Goal: Information Seeking & Learning: Learn about a topic

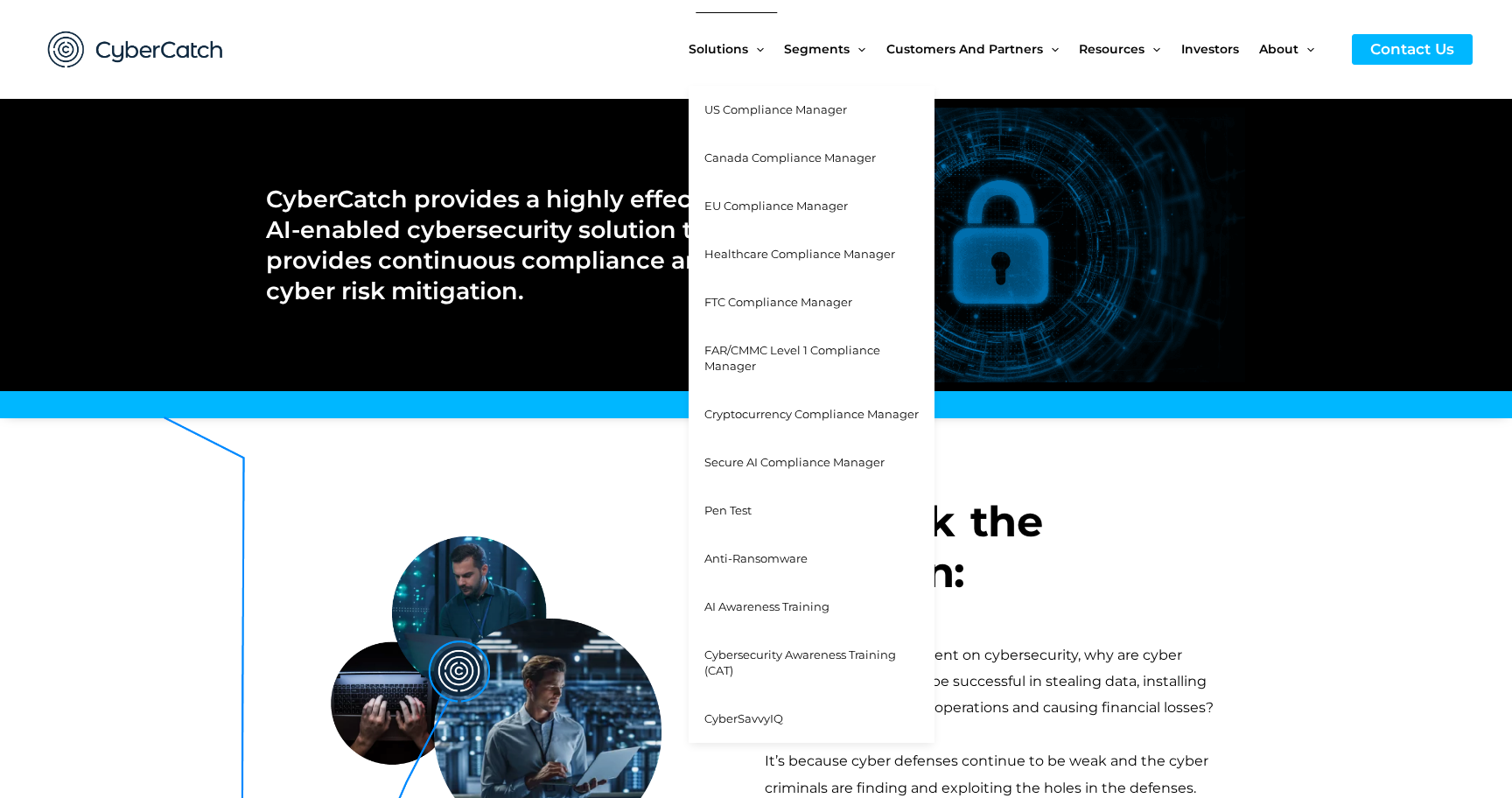
click at [752, 649] on span "Cybersecurity Awareness Training (CAT)" at bounding box center [800, 662] width 192 height 30
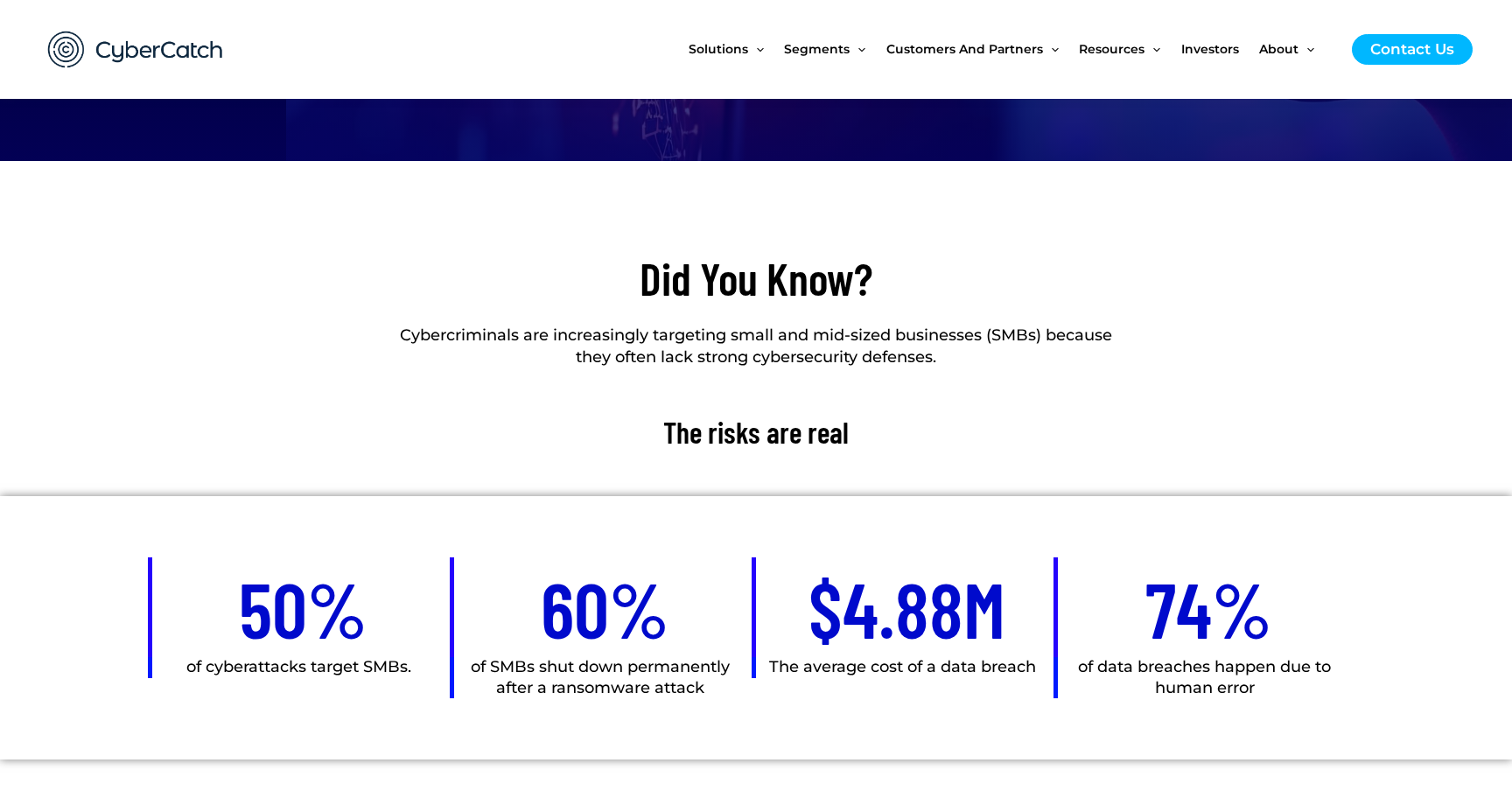
scroll to position [574, 0]
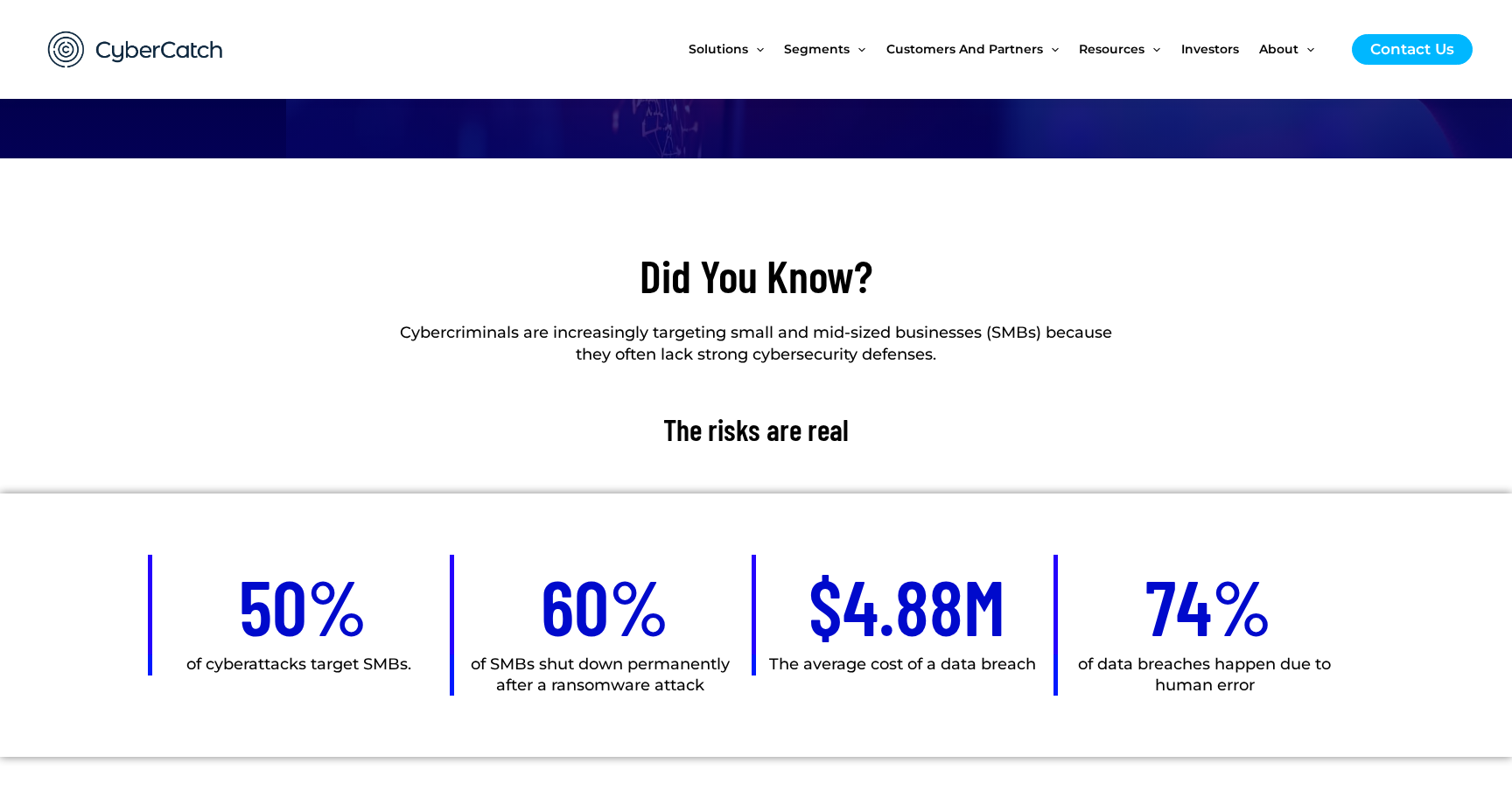
click at [399, 332] on p "Cybercriminals are increasingly targeting small and mid-sized businesses (SMBs)…" at bounding box center [756, 344] width 738 height 44
drag, startPoint x: 398, startPoint y: 330, endPoint x: 1027, endPoint y: 383, distance: 631.2
click at [1027, 383] on div "Cybercriminals are increasingly targeting small and mid-sized businesses (SMBs)…" at bounding box center [756, 357] width 738 height 71
copy p "Cybercriminals are increasingly targeting small and mid-sized businesses (SMBs)…"
click at [644, 287] on h2 "Did You Know?" at bounding box center [756, 275] width 738 height 60
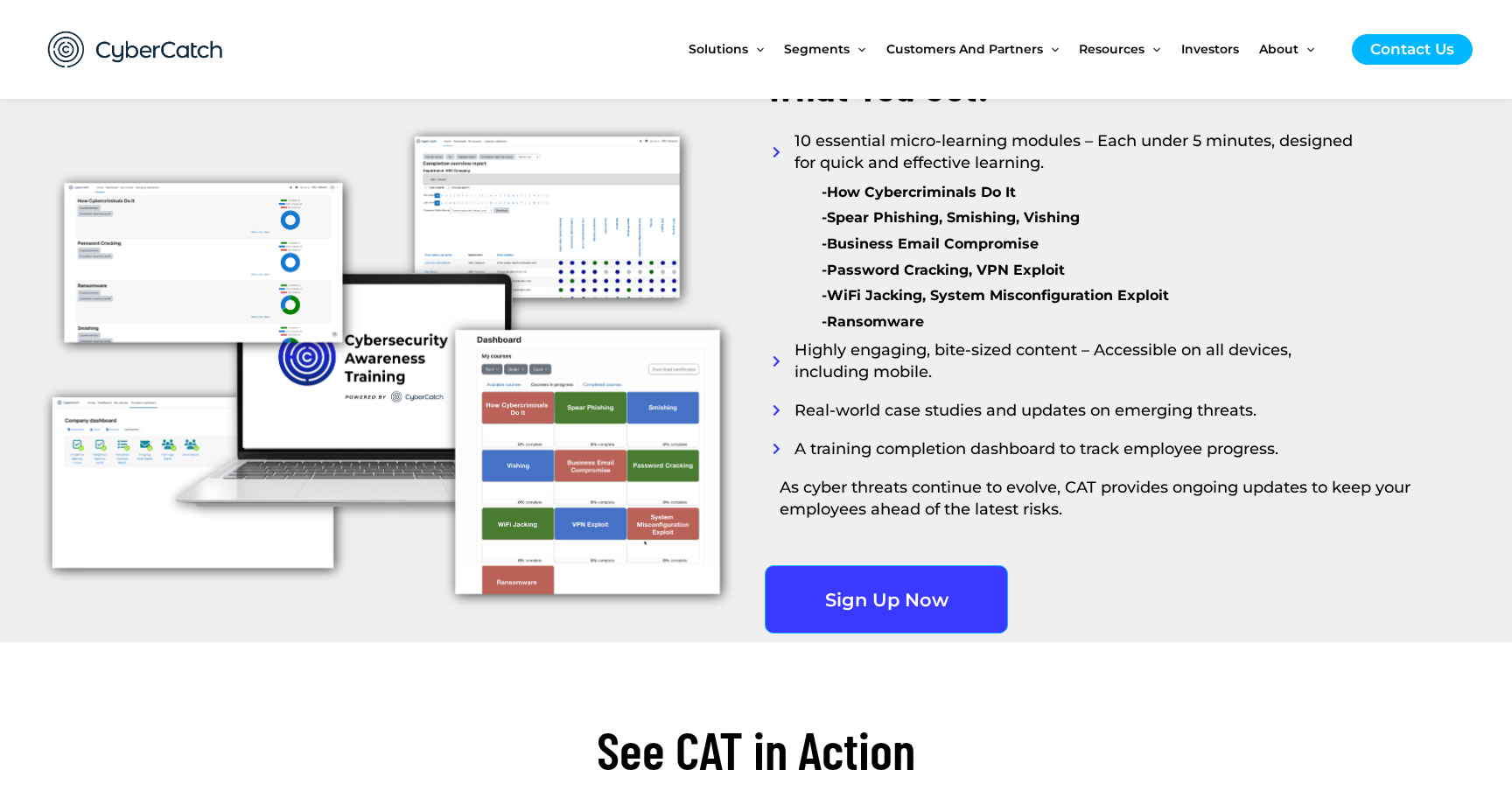
scroll to position [2221, 0]
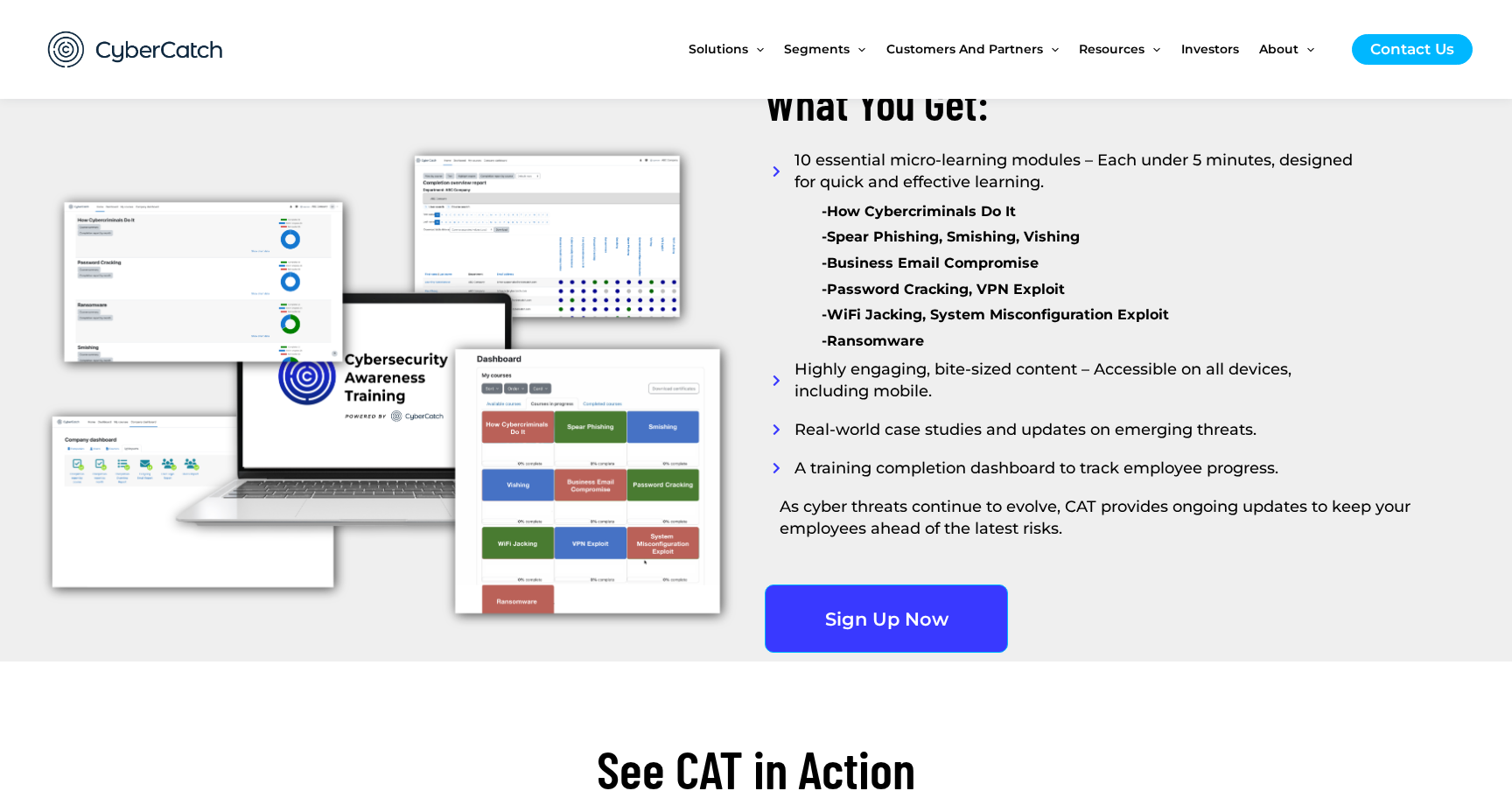
click at [797, 155] on span "10 essential micro-learning modules – Each under 5 minutes, designed for quick …" at bounding box center [1077, 172] width 575 height 44
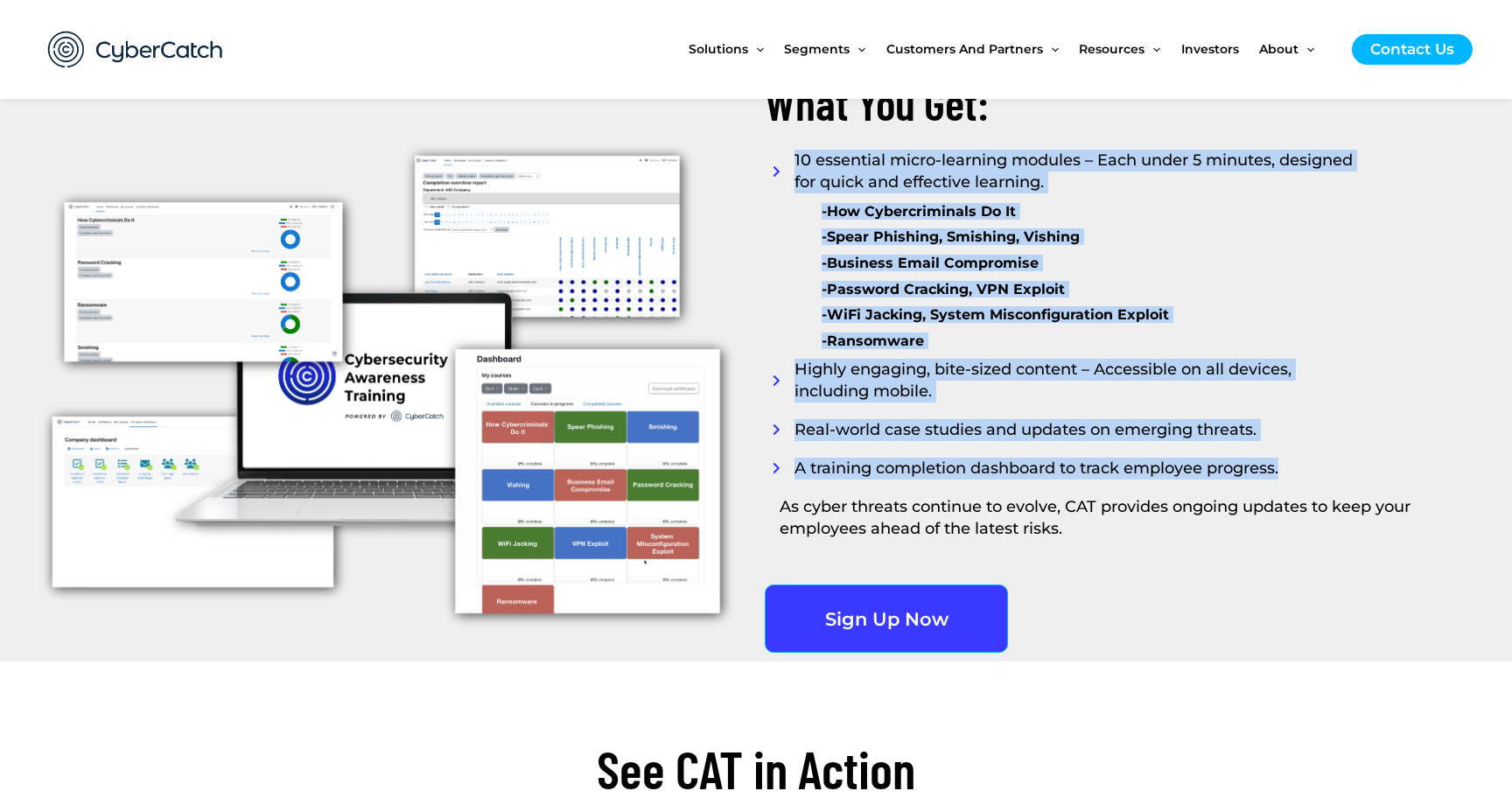
drag, startPoint x: 797, startPoint y: 163, endPoint x: 1303, endPoint y: 466, distance: 589.8
click at [1303, 466] on div "What You Get: 10 essential micro-learning modules – Each under 5 minutes, desig…" at bounding box center [1106, 331] width 700 height 662
copy div "10 essential micro-learning modules – Each under 5 minutes, designed for quick …"
click at [1009, 419] on span "Real-world case studies and updates on emerging threats." at bounding box center [1023, 430] width 467 height 22
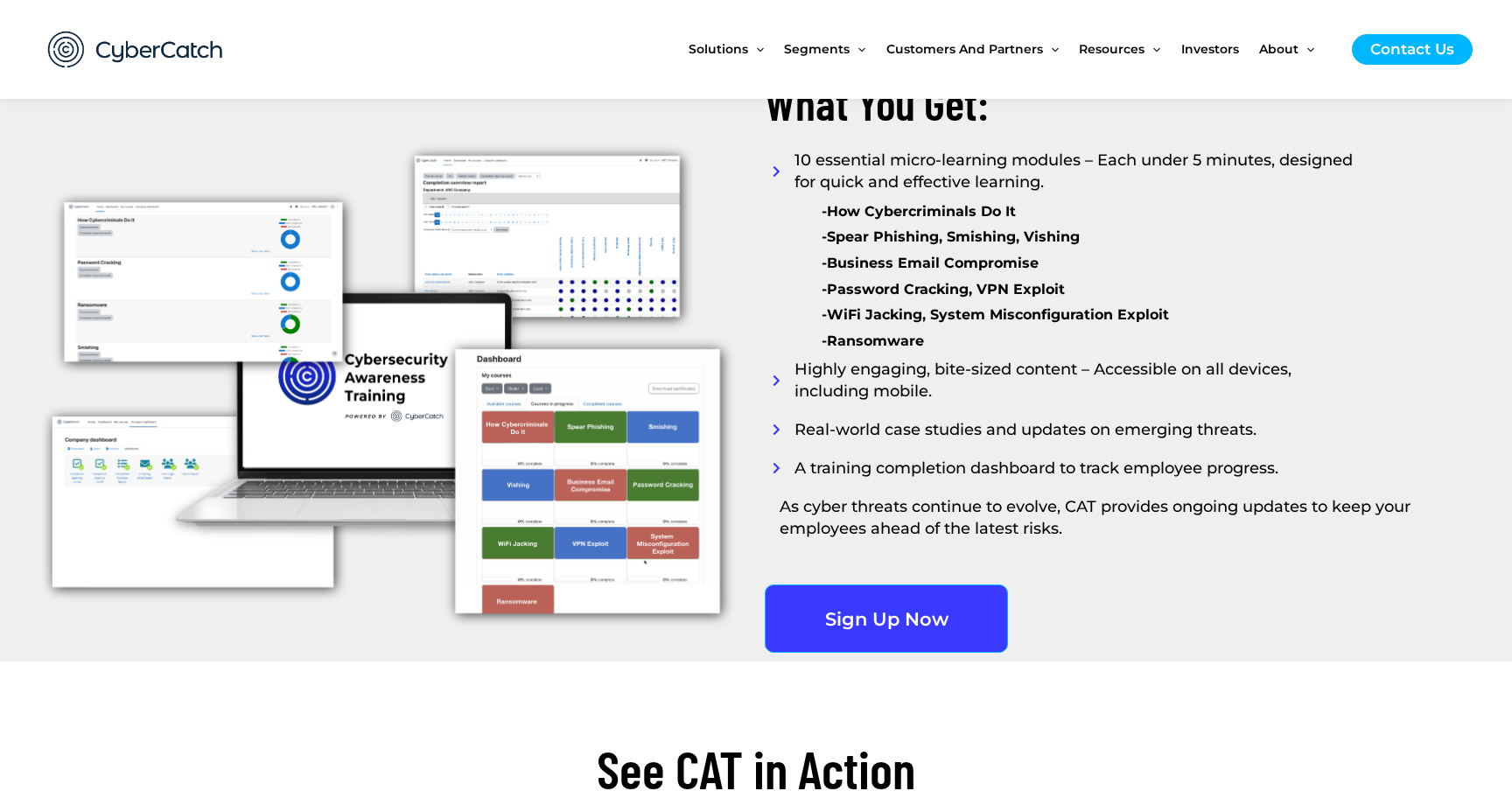
click at [797, 162] on span "10 essential micro-learning modules – Each under 5 minutes, designed for quick …" at bounding box center [1077, 172] width 575 height 44
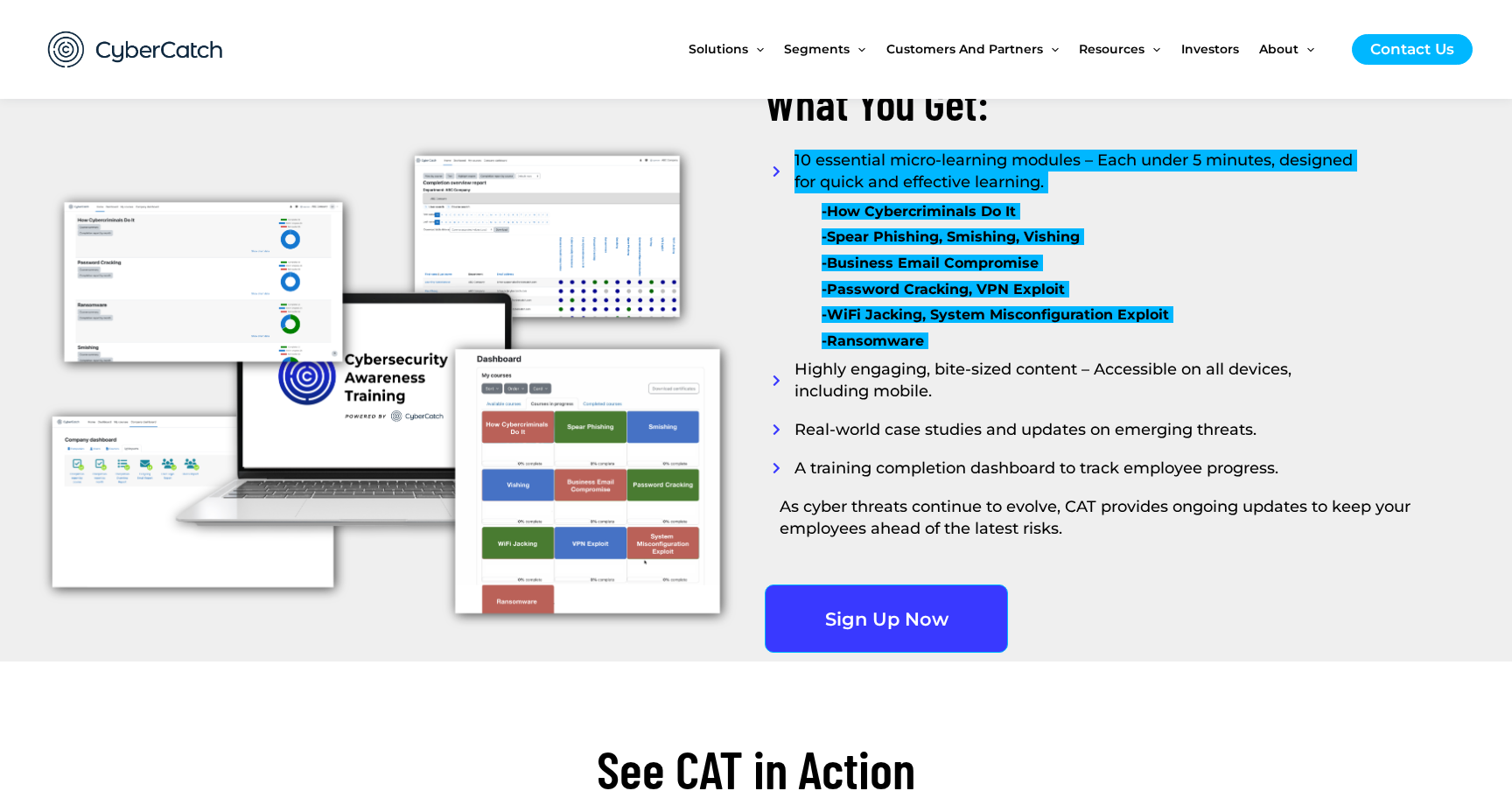
drag, startPoint x: 797, startPoint y: 162, endPoint x: 936, endPoint y: 358, distance: 240.3
click at [936, 358] on div "What You Get: 10 essential micro-learning modules – Each under 5 minutes, desig…" at bounding box center [1106, 331] width 700 height 662
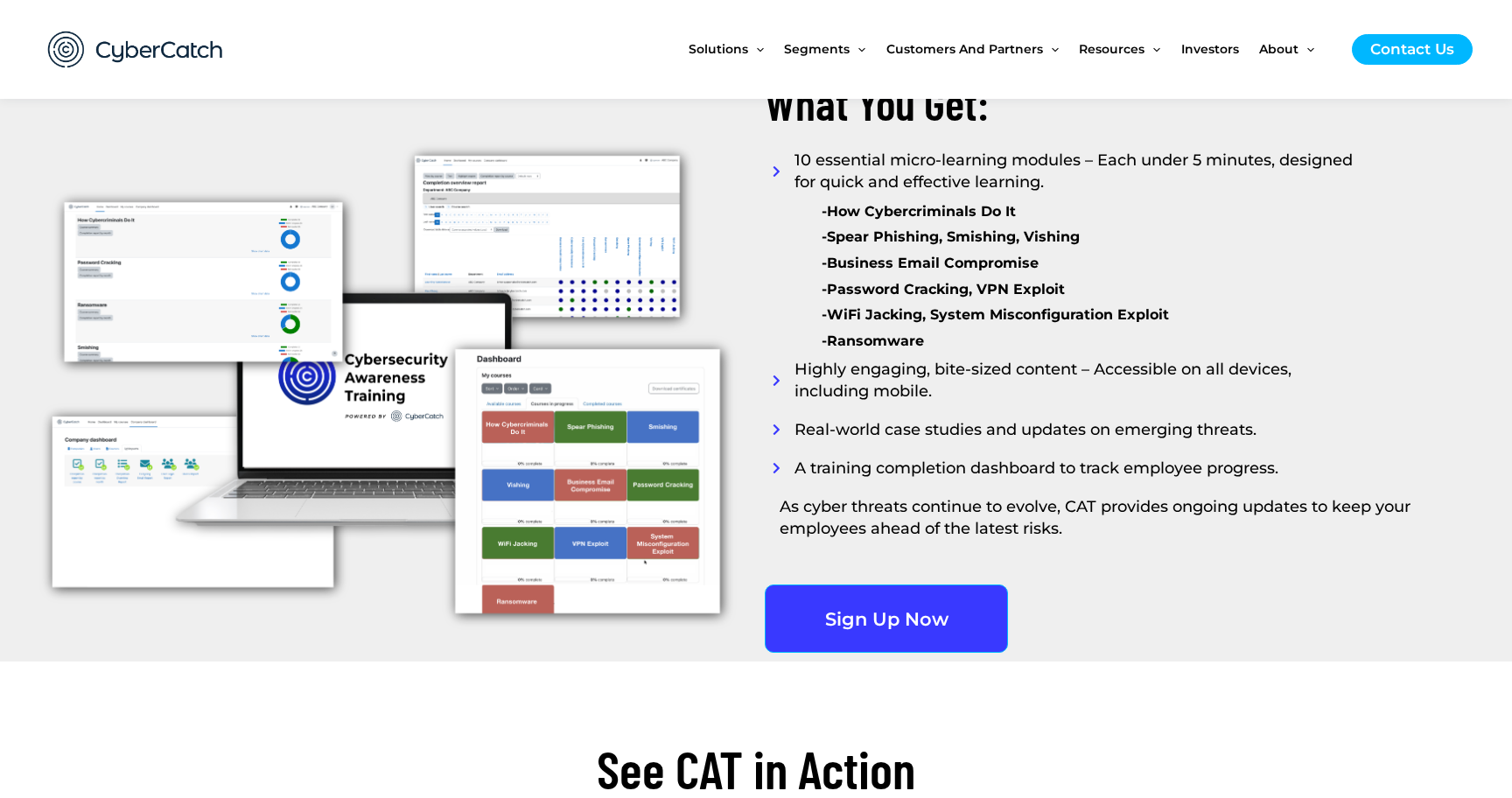
click at [1051, 438] on span "Real-world case studies and updates on emerging threats." at bounding box center [1023, 430] width 467 height 22
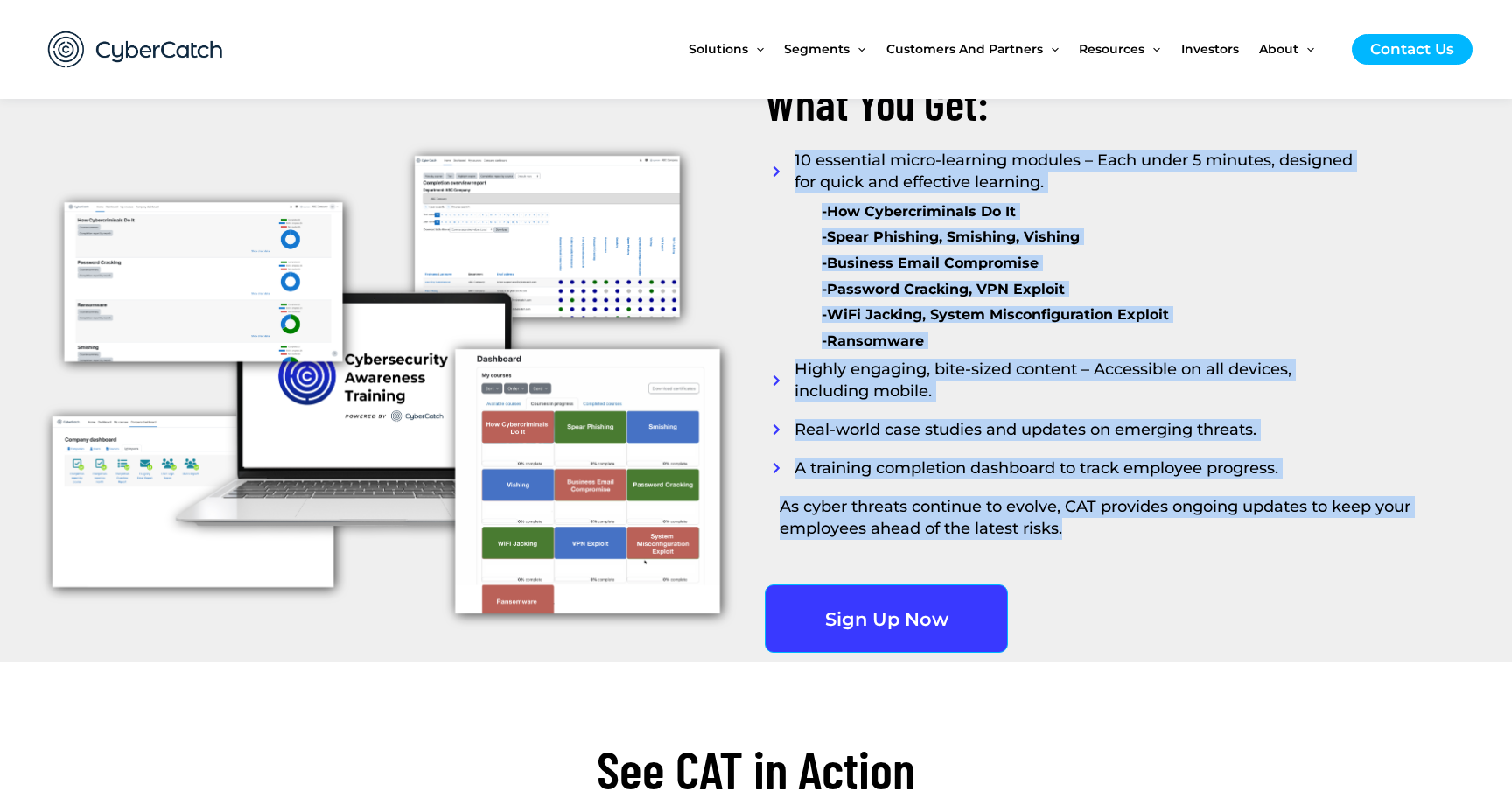
drag, startPoint x: 795, startPoint y: 157, endPoint x: 1100, endPoint y: 532, distance: 483.4
click at [1100, 532] on div "What You Get: 10 essential micro-learning modules – Each under 5 minutes, desig…" at bounding box center [1106, 331] width 700 height 662
copy div "10 essential micro-learning modules – Each under 5 minutes, designed for quick …"
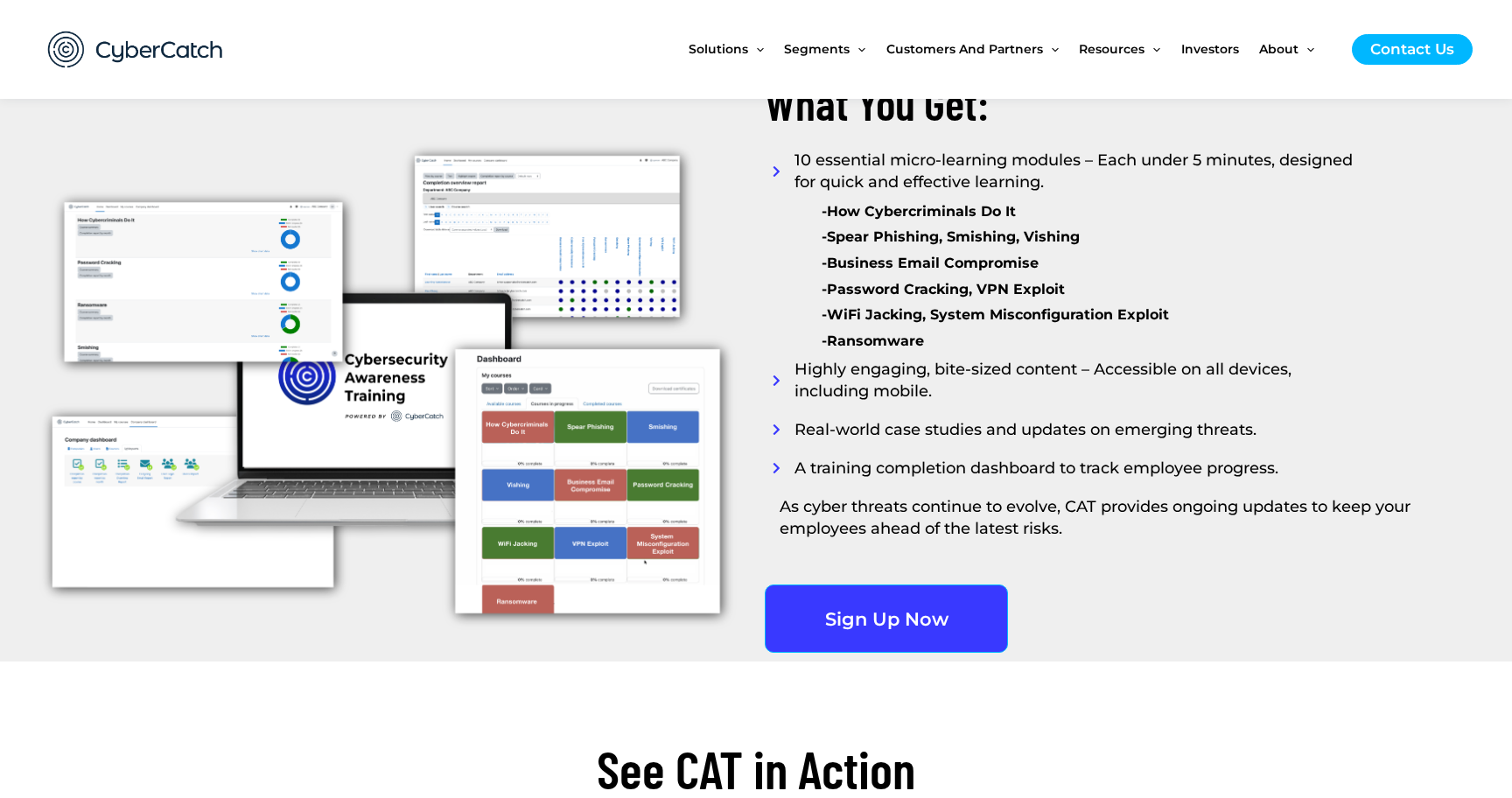
click at [541, 103] on div at bounding box center [405, 62] width 682 height 106
